Goal: Task Accomplishment & Management: Use online tool/utility

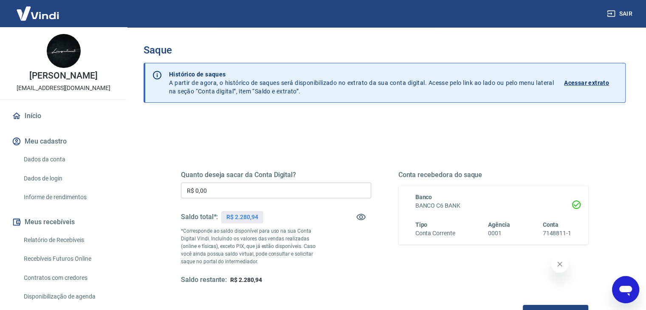
click at [308, 126] on div "Quanto deseja sacar da Conta Digital? R$ 0,00 ​ Saldo total*: R$ 2.280,94 *Corr…" at bounding box center [384, 267] width 482 height 303
click at [292, 190] on input "R$ 0,00" at bounding box center [276, 191] width 190 height 16
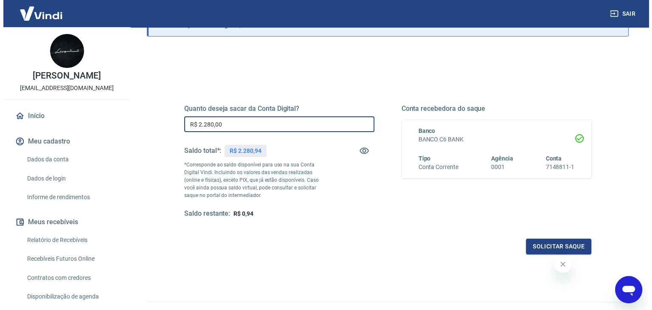
scroll to position [85, 0]
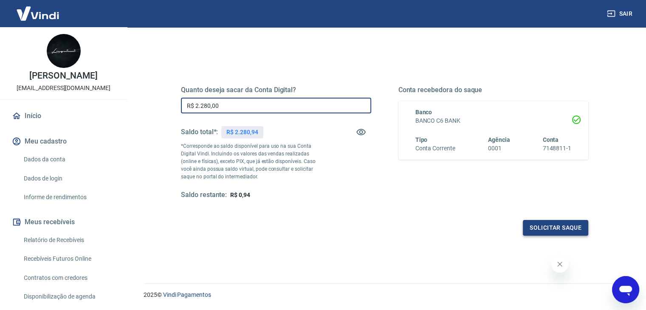
type input "R$ 2.280,00"
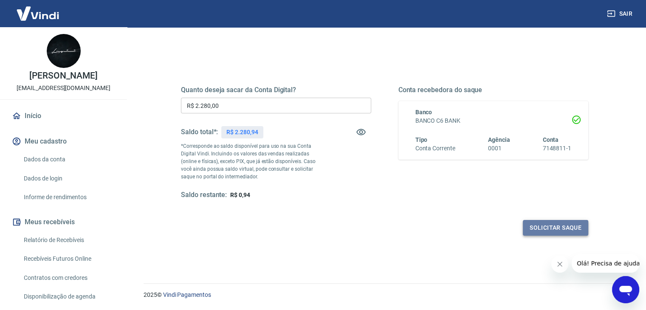
click at [542, 224] on button "Solicitar saque" at bounding box center [555, 228] width 65 height 16
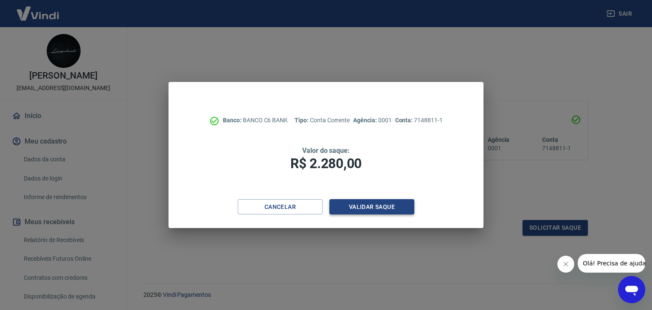
click at [358, 206] on button "Validar saque" at bounding box center [371, 207] width 85 height 16
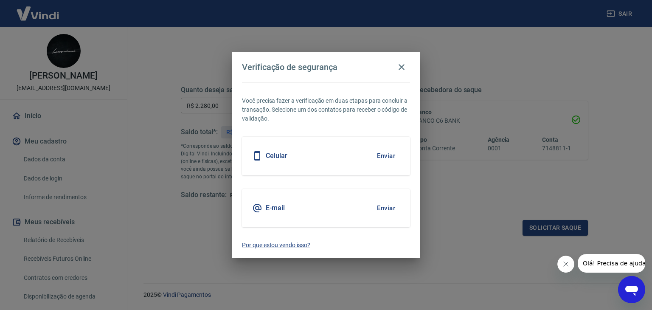
click at [316, 158] on div "Celular Enviar" at bounding box center [326, 156] width 168 height 38
click at [396, 155] on button "Enviar" at bounding box center [386, 156] width 28 height 18
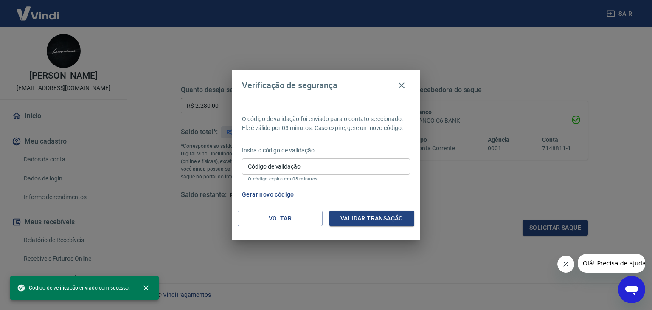
click at [384, 152] on p "Insira o código de validação" at bounding box center [326, 150] width 168 height 9
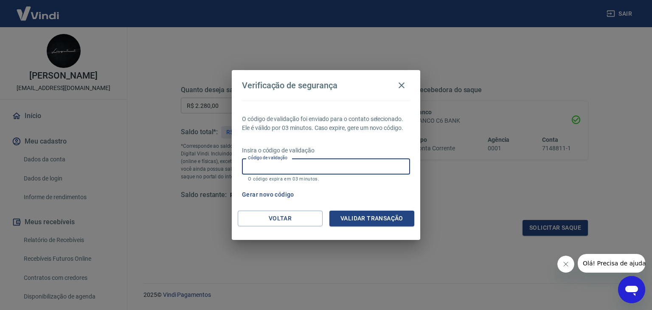
click at [356, 161] on input "Código de validação" at bounding box center [326, 166] width 168 height 16
type input "356199"
click at [361, 216] on button "Validar transação" at bounding box center [371, 219] width 85 height 16
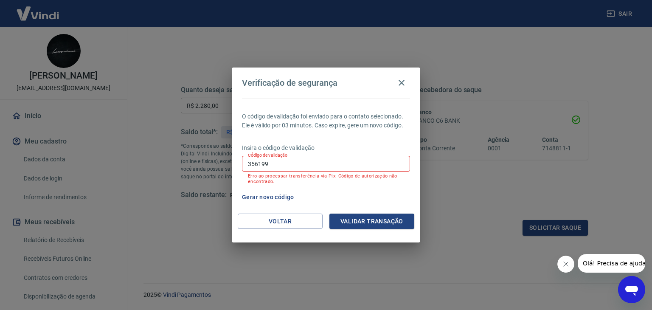
click at [300, 166] on input "356199" at bounding box center [326, 164] width 168 height 16
click at [281, 199] on button "Gerar novo código" at bounding box center [268, 197] width 59 height 16
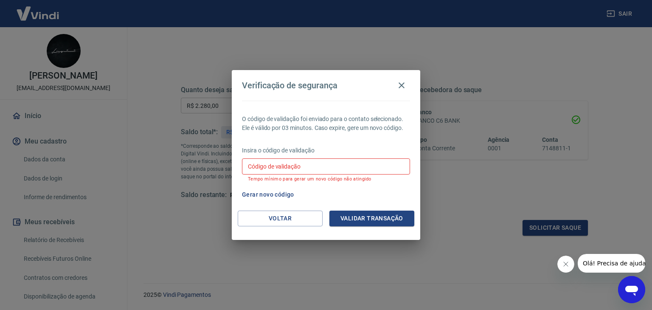
click at [297, 154] on p "Insira o código de validação" at bounding box center [326, 150] width 168 height 9
click at [299, 167] on div "Código de validação Código de validação Tempo mínimo para gerar um novo código …" at bounding box center [326, 169] width 168 height 23
click at [270, 163] on input "Código de validação" at bounding box center [326, 166] width 168 height 16
click at [326, 171] on input "Código de validação" at bounding box center [326, 166] width 168 height 16
type input "524600"
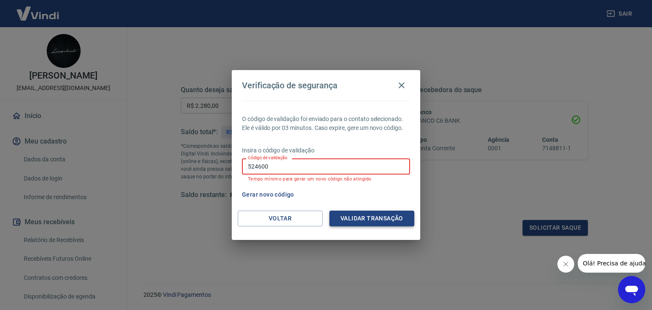
click at [376, 223] on button "Validar transação" at bounding box center [371, 219] width 85 height 16
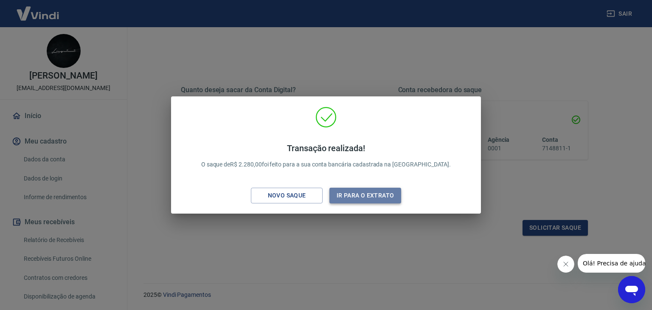
click at [345, 195] on button "Ir para o extrato" at bounding box center [365, 196] width 72 height 16
